Goal: Transaction & Acquisition: Purchase product/service

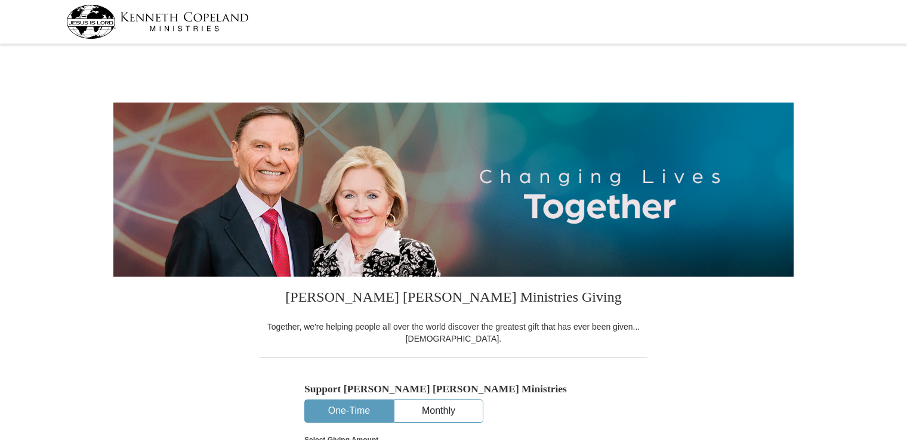
select select "CO"
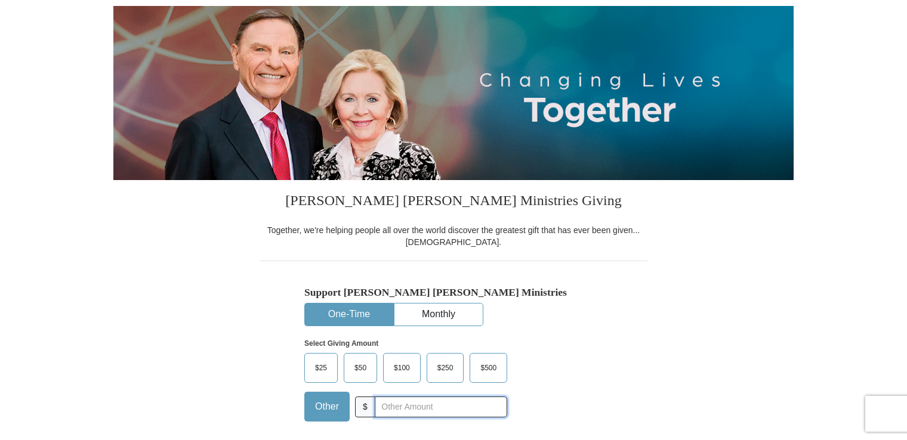
click at [397, 407] on input "text" at bounding box center [441, 407] width 132 height 21
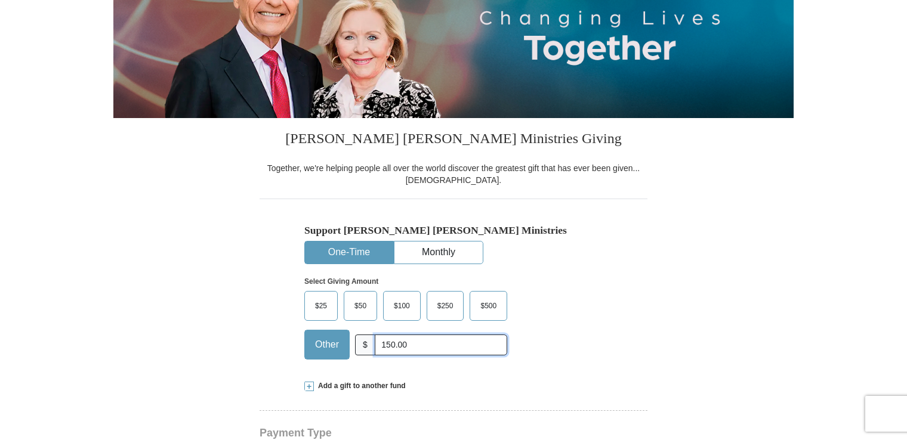
scroll to position [198, 0]
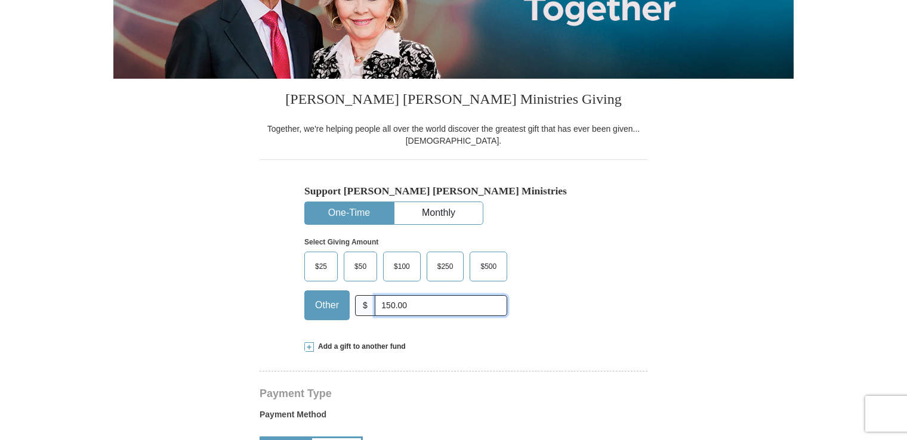
type input "150.00"
click at [311, 345] on span at bounding box center [309, 347] width 10 height 10
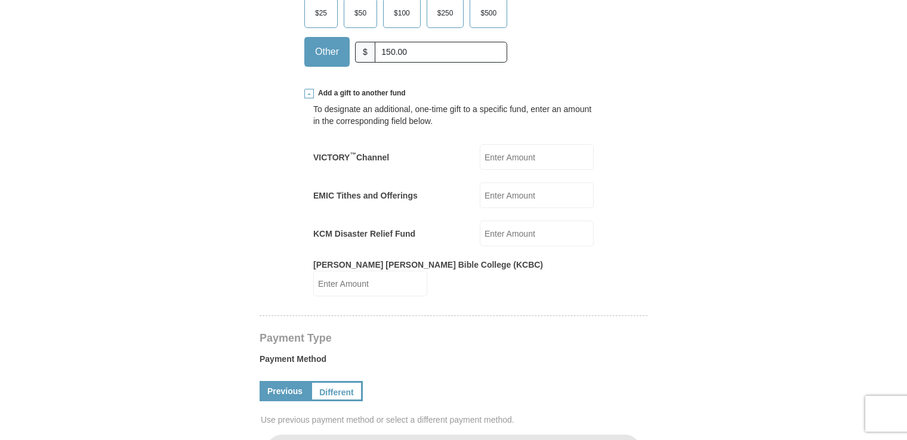
scroll to position [452, 0]
click at [493, 232] on input "KCM Disaster Relief Fund" at bounding box center [537, 233] width 114 height 26
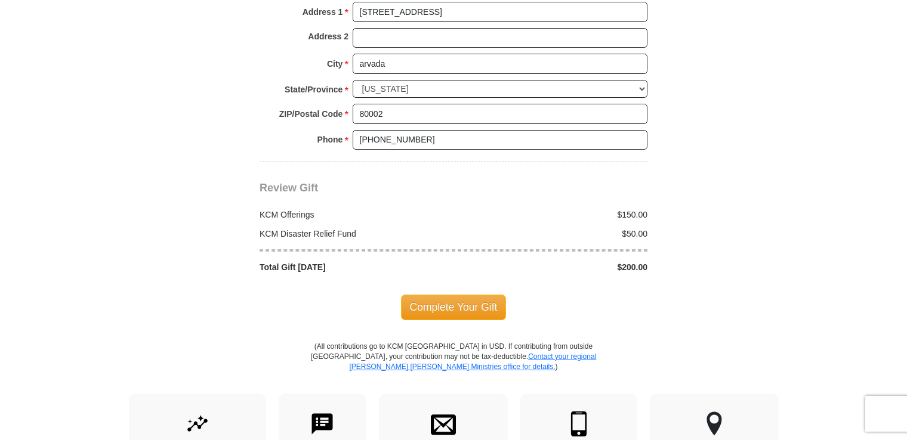
scroll to position [1157, 0]
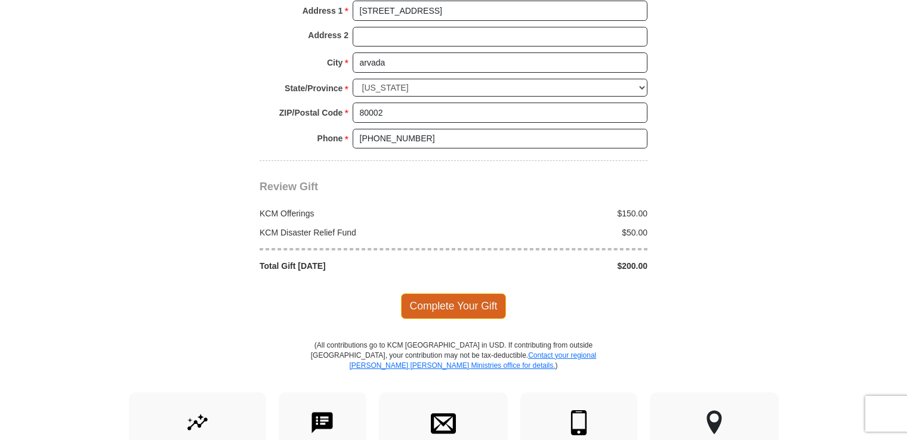
type input "50.00"
click at [458, 293] on span "Complete Your Gift" at bounding box center [454, 305] width 106 height 25
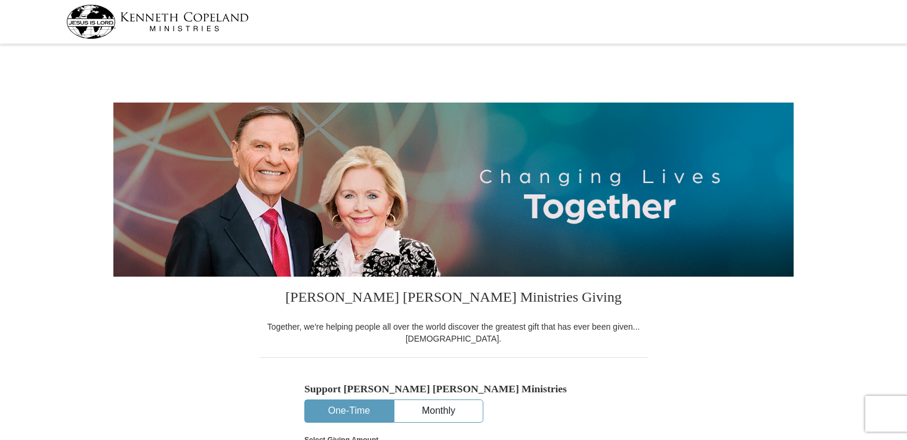
select select "CO"
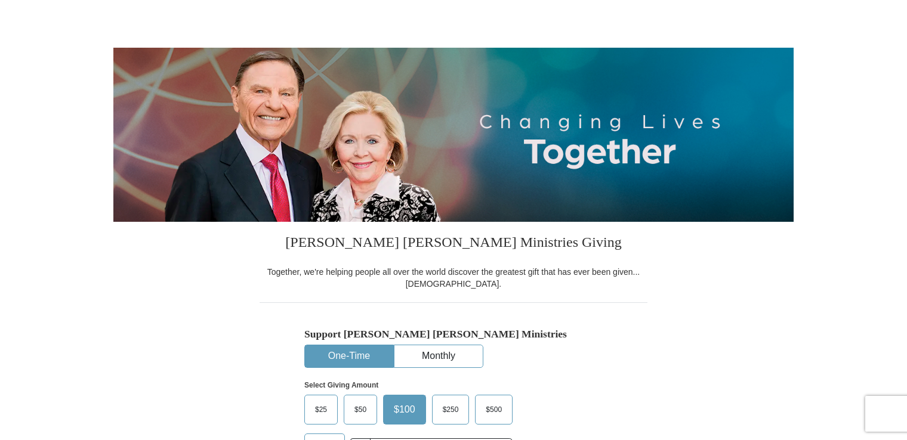
click at [361, 356] on button "One-Time" at bounding box center [349, 356] width 88 height 22
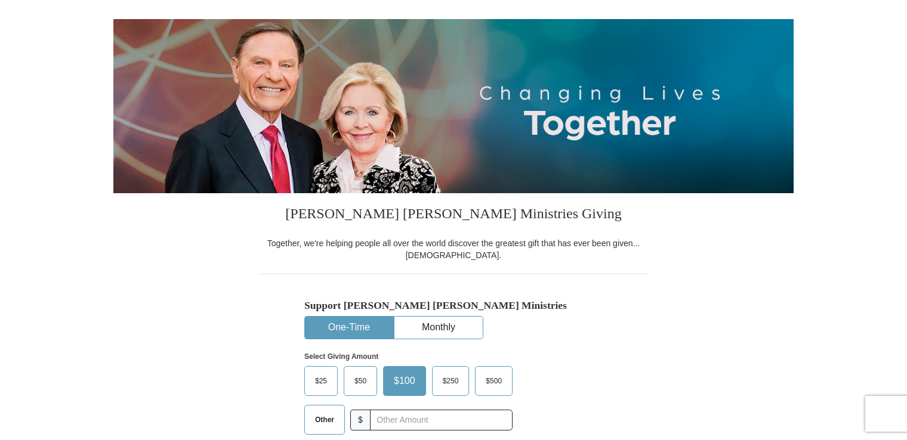
scroll to position [84, 0]
click at [358, 381] on span "$50" at bounding box center [360, 381] width 24 height 18
click at [0, 0] on input "$50" at bounding box center [0, 0] width 0 height 0
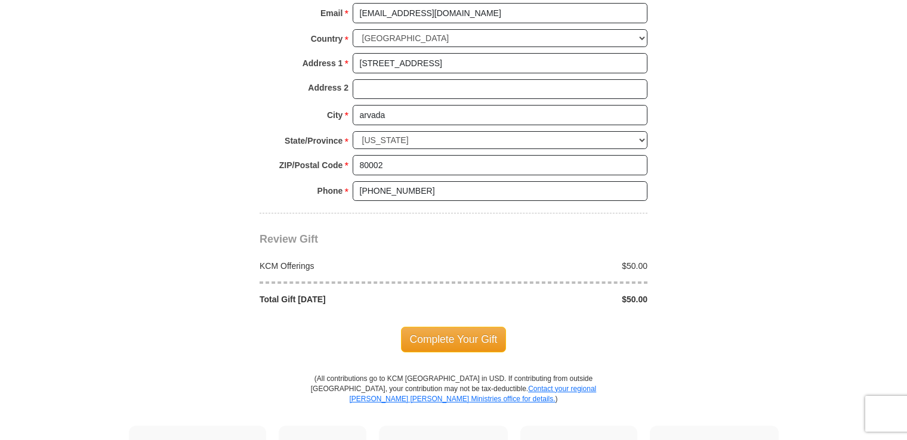
scroll to position [907, 0]
click at [474, 334] on span "Complete Your Gift" at bounding box center [454, 339] width 106 height 25
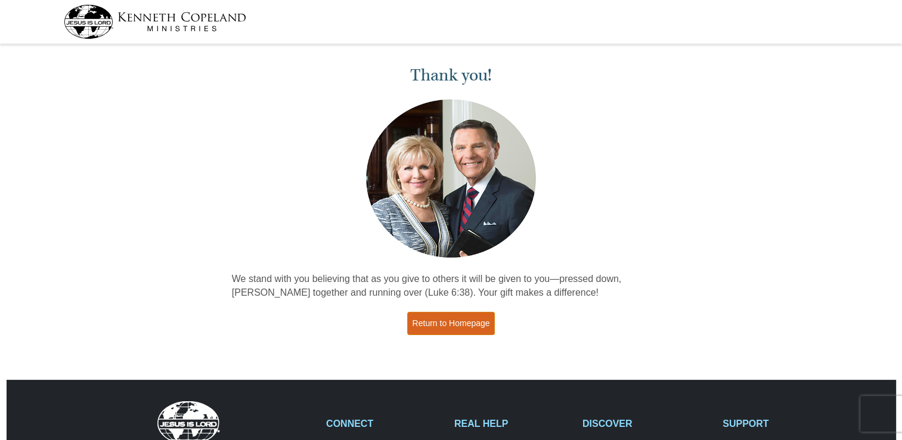
click at [476, 317] on link "Return to Homepage" at bounding box center [451, 323] width 88 height 23
